Goal: Find specific page/section: Find specific page/section

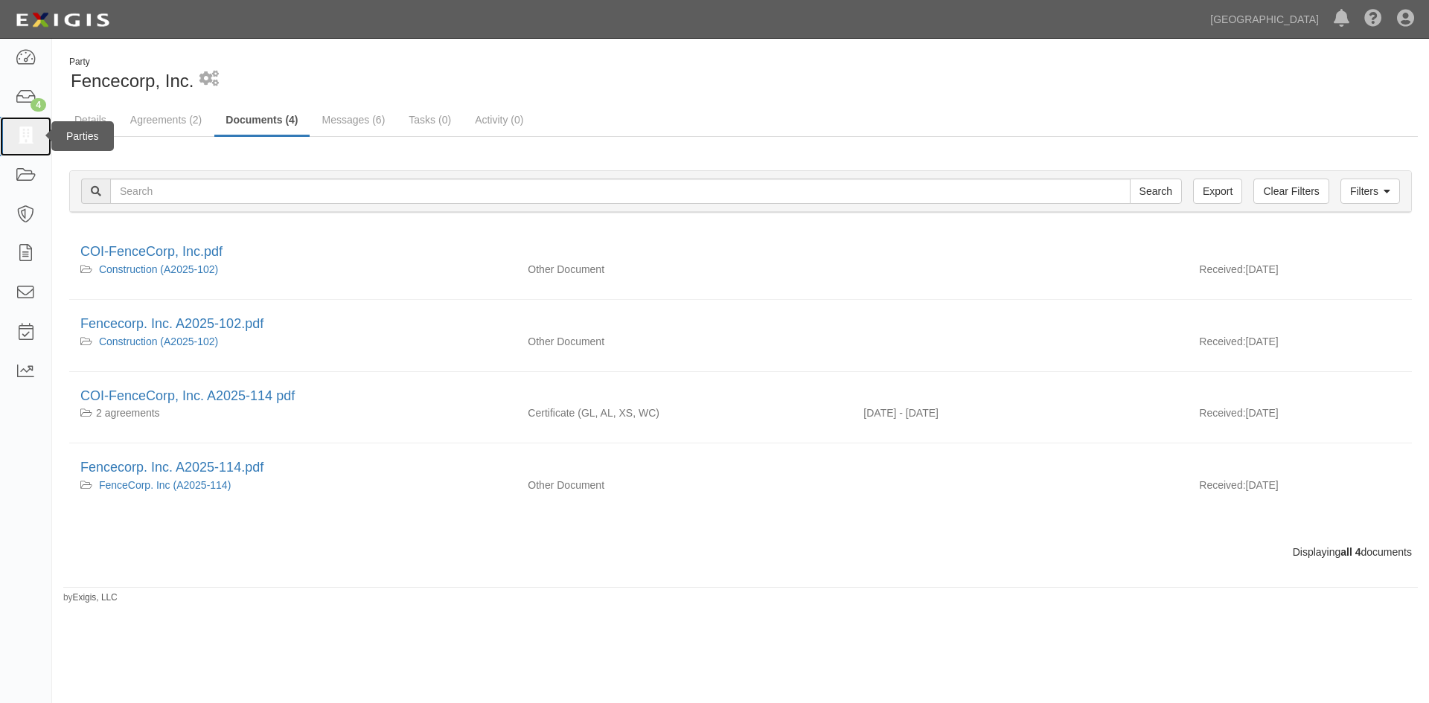
click at [28, 136] on icon at bounding box center [25, 136] width 21 height 17
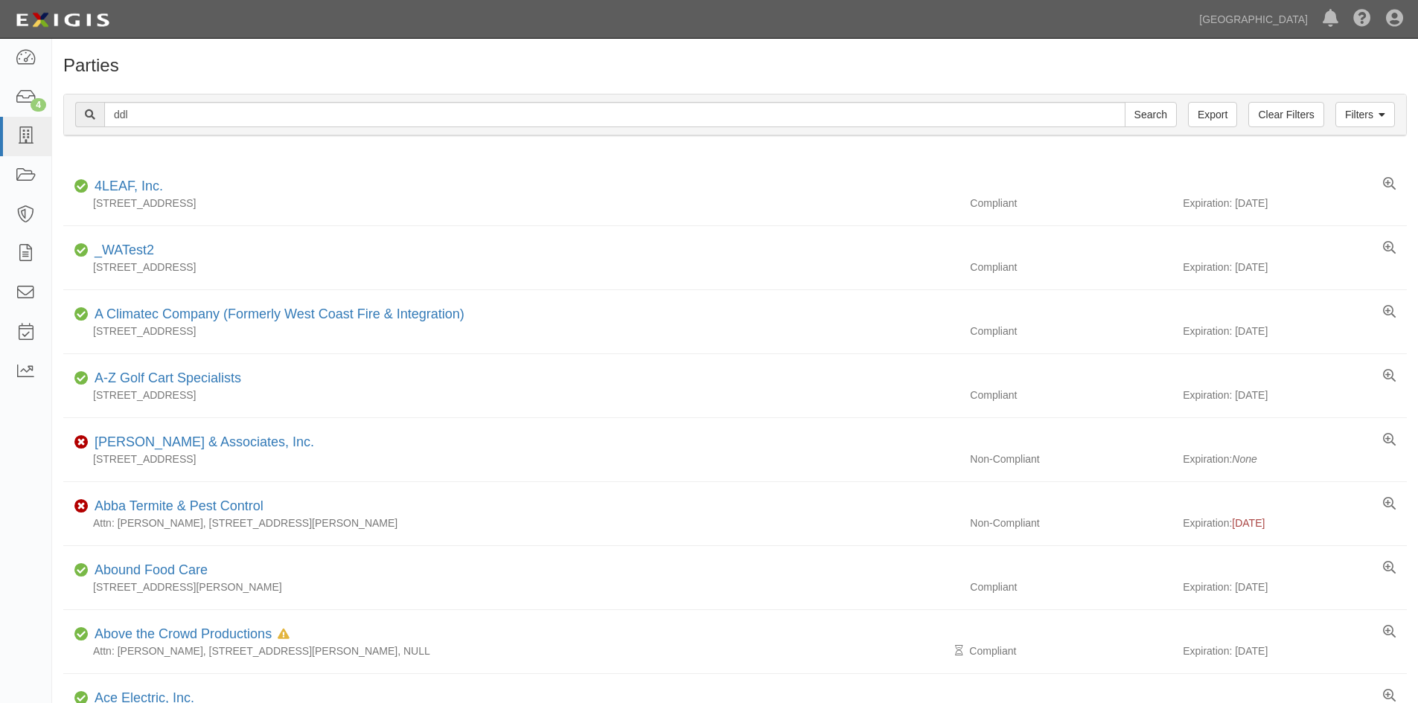
type input "ddl"
click at [1125, 102] on input "Search" at bounding box center [1151, 114] width 52 height 25
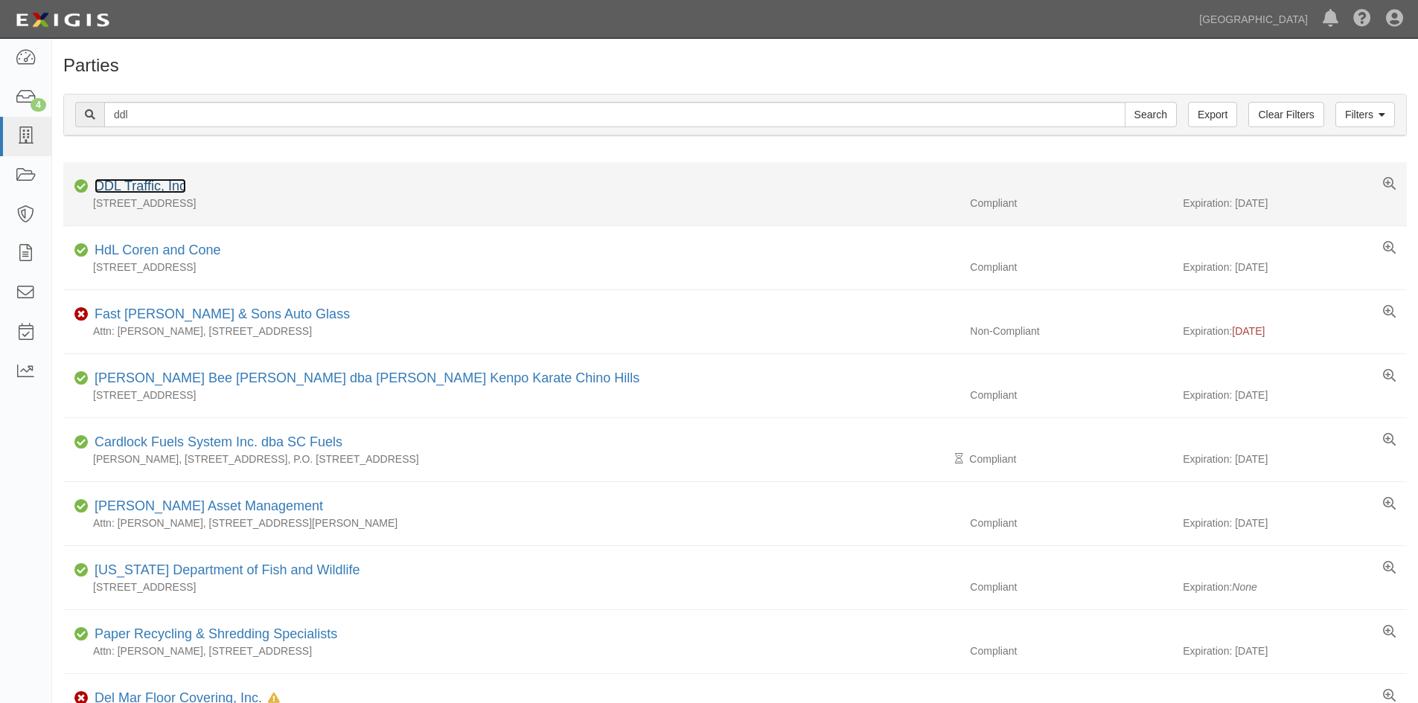
click at [174, 179] on link "DDL Traffic, Inc" at bounding box center [141, 186] width 92 height 15
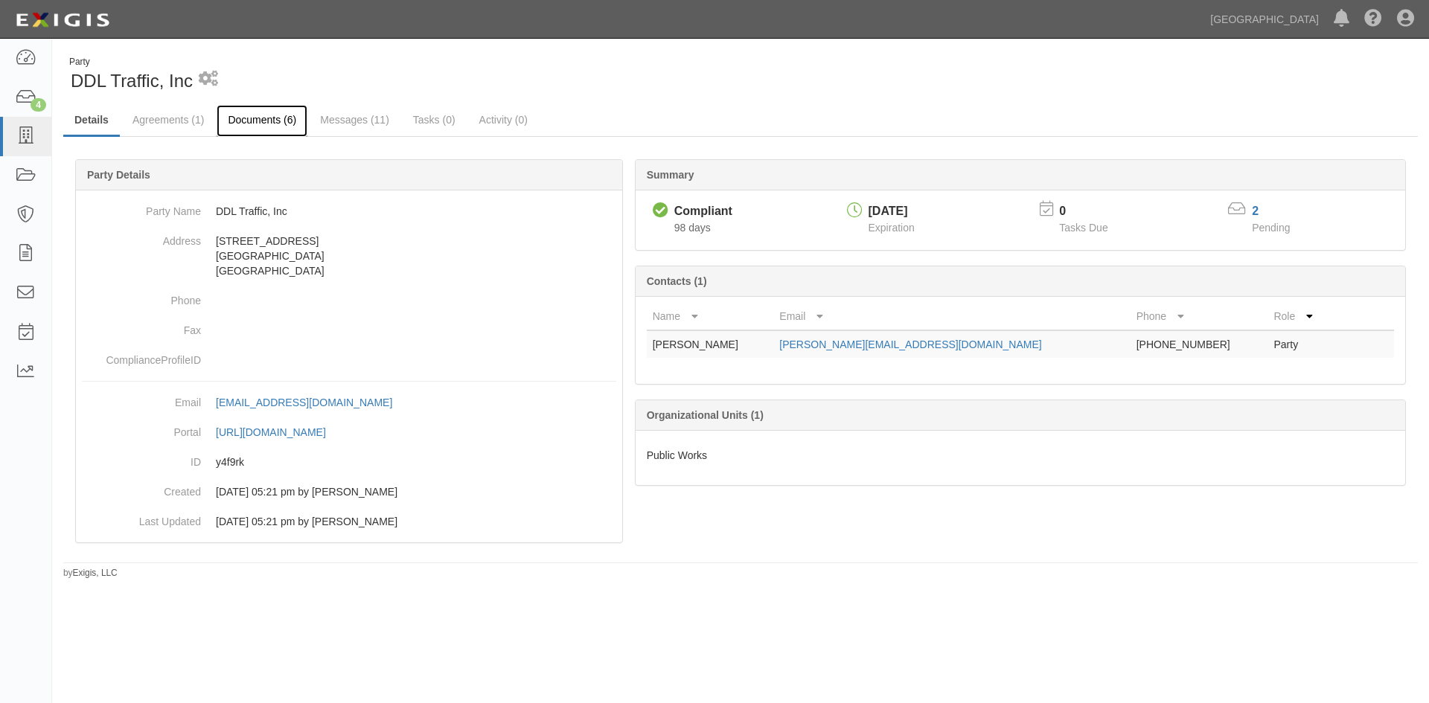
click at [284, 128] on link "Documents (6)" at bounding box center [262, 121] width 91 height 32
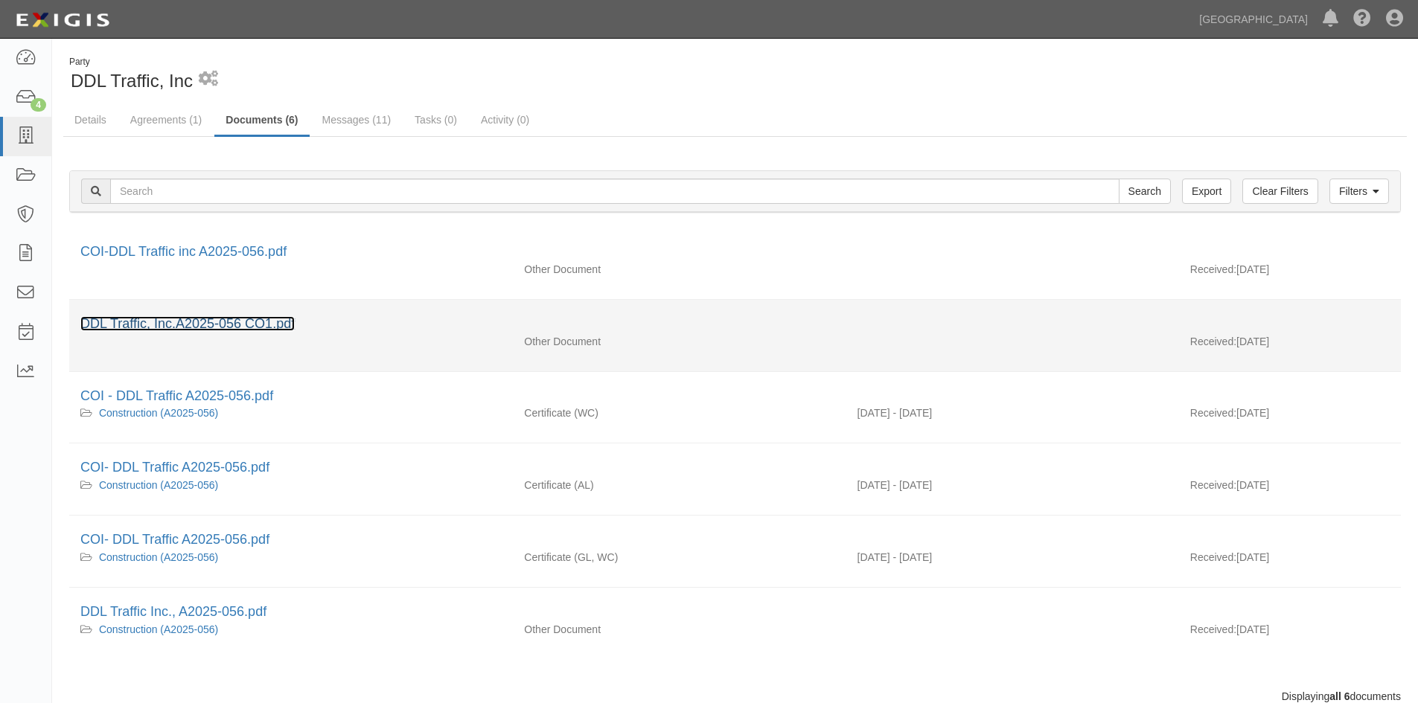
click at [249, 330] on link "DDL Traffic, Inc.A2025-056 CO1.pdf" at bounding box center [187, 323] width 214 height 15
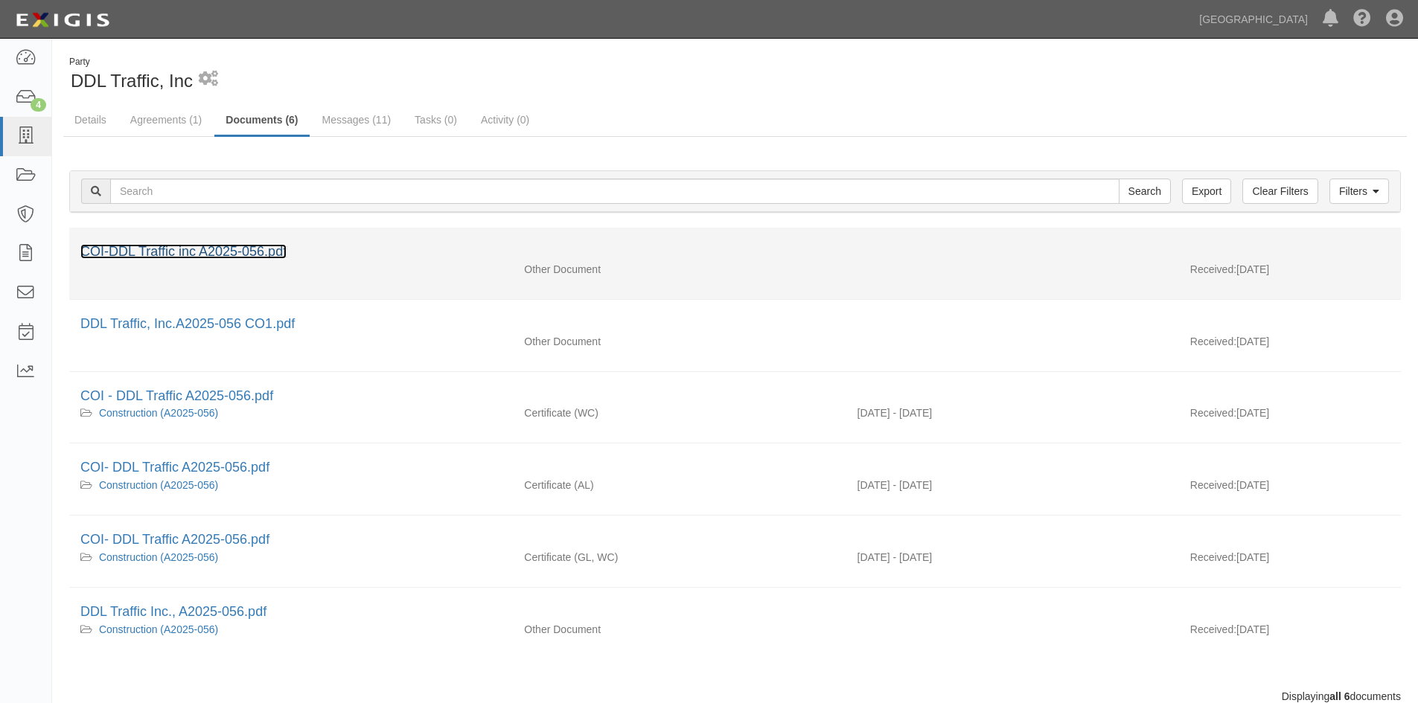
click at [253, 249] on link "COI-DDL Traffic inc A2025-056.pdf" at bounding box center [183, 251] width 206 height 15
